Goal: Information Seeking & Learning: Check status

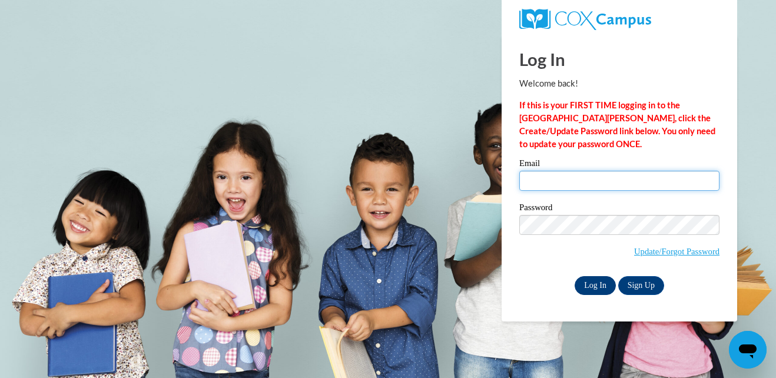
type input "micky.braman@gmail.com"
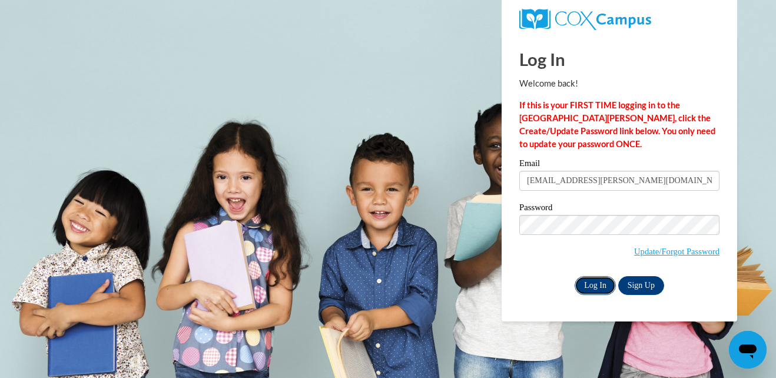
click at [603, 288] on input "Log In" at bounding box center [595, 285] width 41 height 19
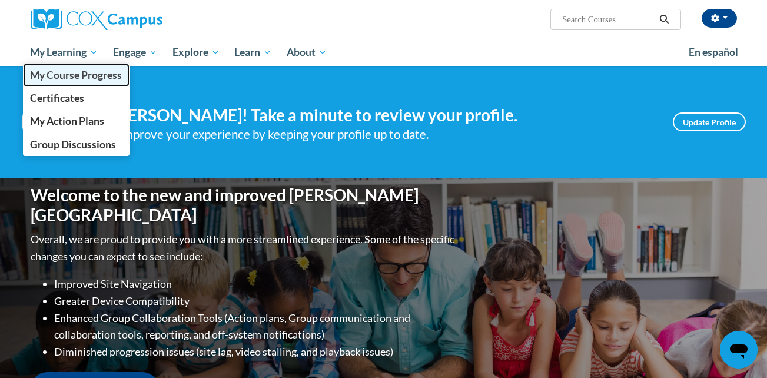
click at [62, 81] on span "My Course Progress" at bounding box center [76, 75] width 92 height 12
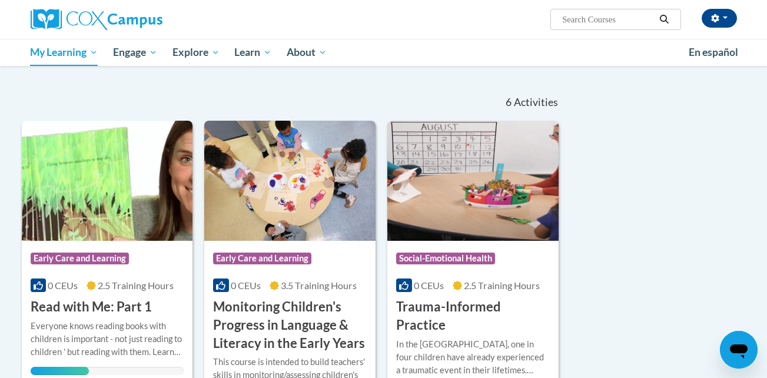
scroll to position [94, 0]
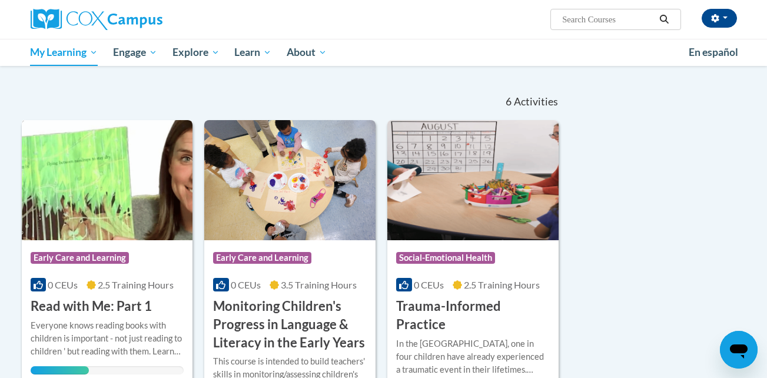
click at [144, 181] on img at bounding box center [107, 180] width 171 height 120
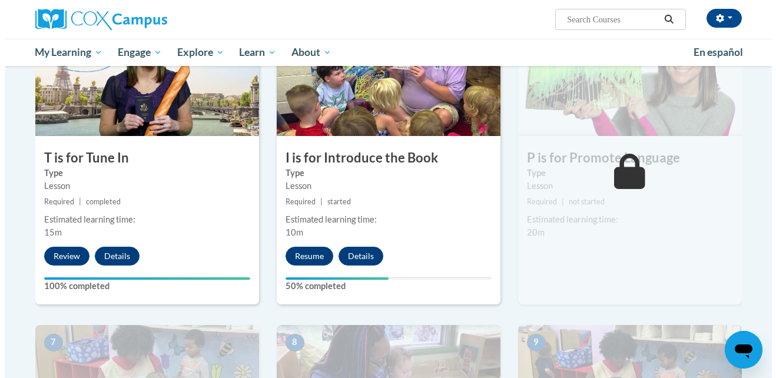
scroll to position [608, 0]
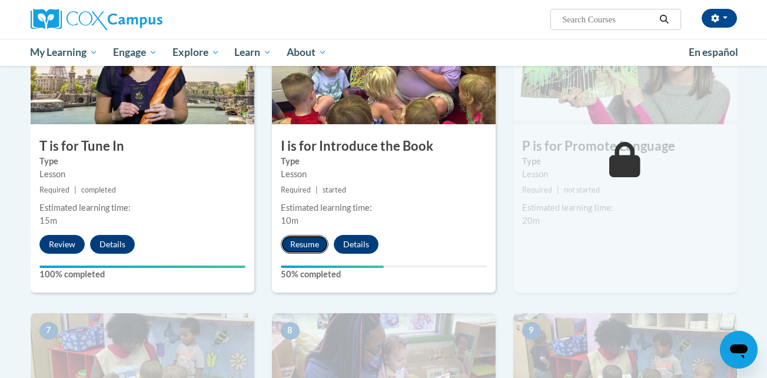
click at [302, 249] on button "Resume" at bounding box center [305, 244] width 48 height 19
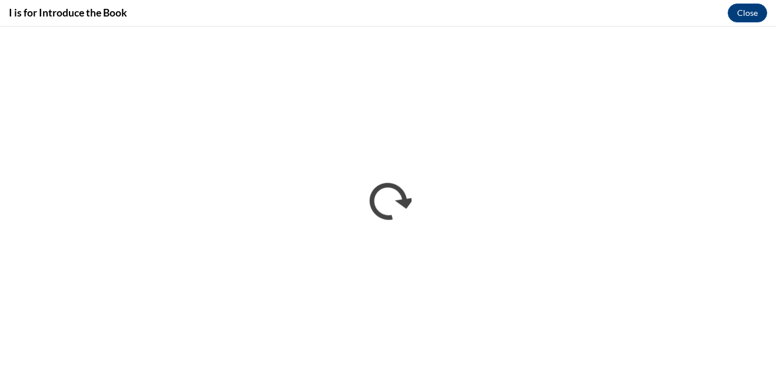
scroll to position [0, 0]
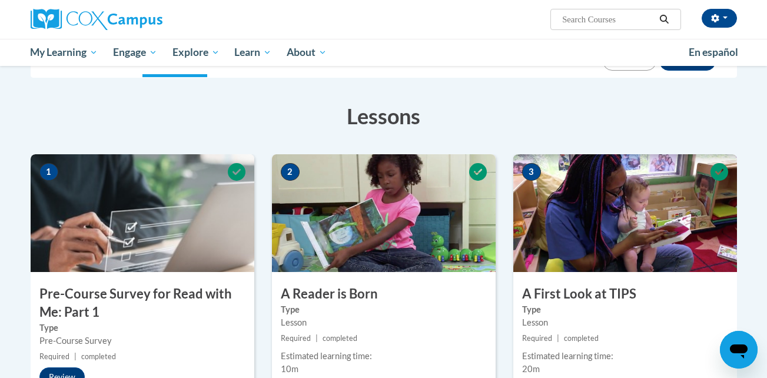
scroll to position [608, 0]
